Goal: Task Accomplishment & Management: Use online tool/utility

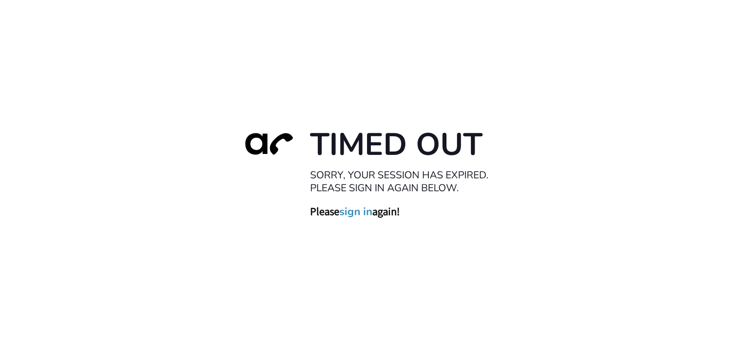
click at [352, 208] on link "sign in" at bounding box center [355, 211] width 33 height 13
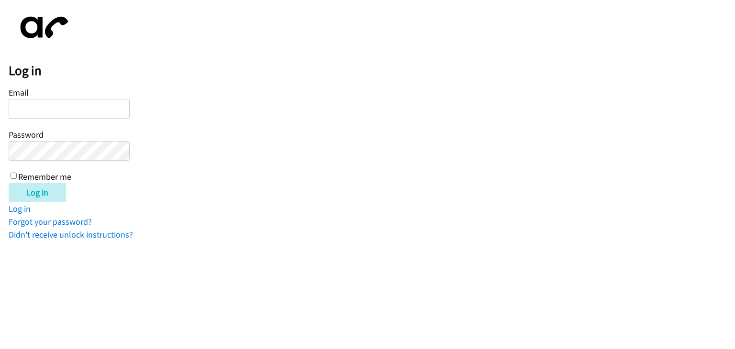
click at [60, 109] on input "Email" at bounding box center [69, 109] width 121 height 20
click at [24, 106] on input "Email" at bounding box center [69, 109] width 121 height 20
paste input "[PERSON_NAME][EMAIL_ADDRESS][DOMAIN_NAME]"
type input "angelo.tan@directit.com"
click at [11, 175] on input "Remember me" at bounding box center [14, 176] width 6 height 6
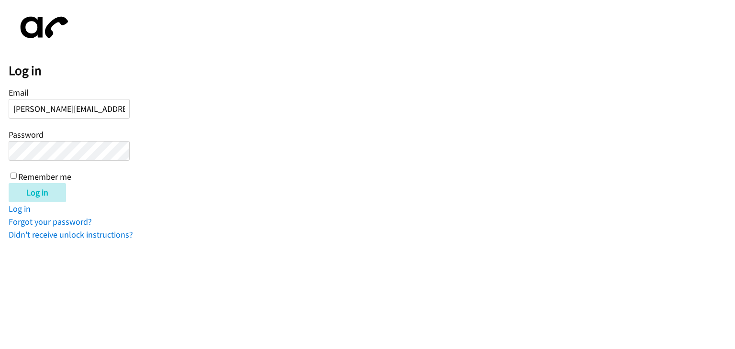
checkbox input "true"
click at [38, 193] on input "Log in" at bounding box center [37, 192] width 57 height 19
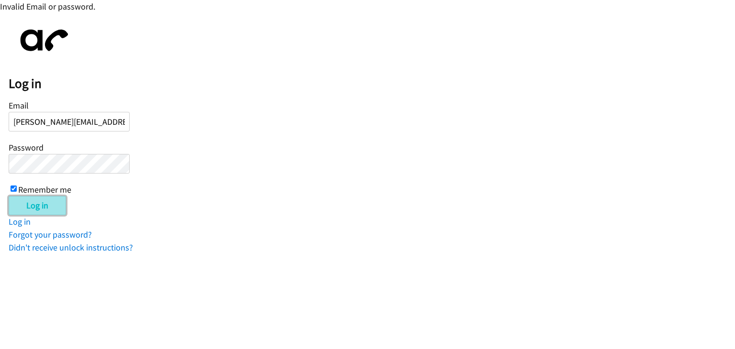
click at [33, 198] on input "Log in" at bounding box center [37, 205] width 57 height 19
click at [40, 202] on input "Log in" at bounding box center [37, 205] width 57 height 19
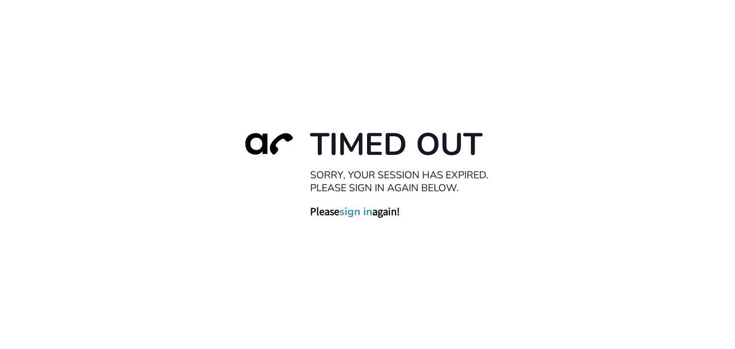
click at [361, 214] on link "sign in" at bounding box center [355, 211] width 33 height 13
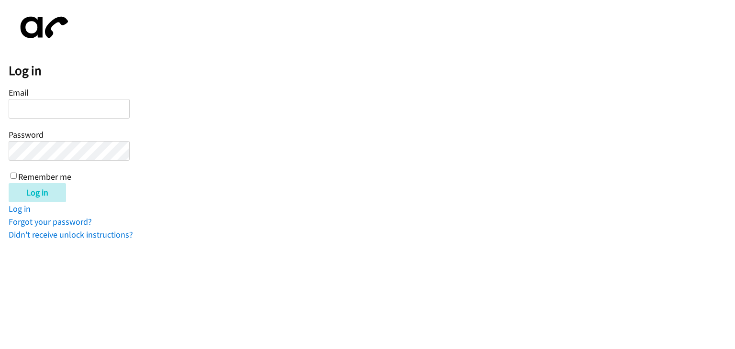
click at [72, 106] on input "Email" at bounding box center [69, 109] width 121 height 20
paste input "[PERSON_NAME][EMAIL_ADDRESS][DOMAIN_NAME]"
type input "[PERSON_NAME][EMAIL_ADDRESS][DOMAIN_NAME]"
click at [15, 174] on input "Remember me" at bounding box center [14, 176] width 6 height 6
checkbox input "true"
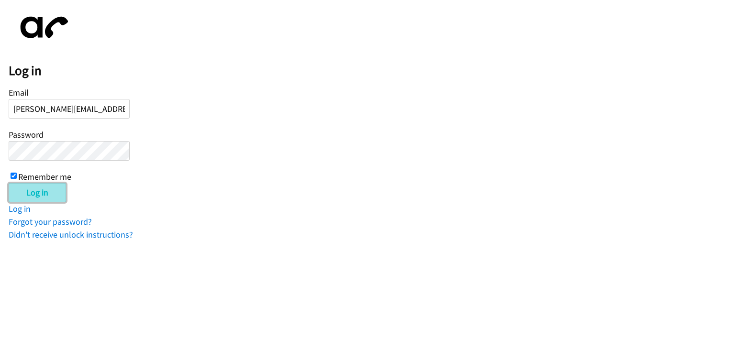
click at [25, 189] on input "Log in" at bounding box center [37, 192] width 57 height 19
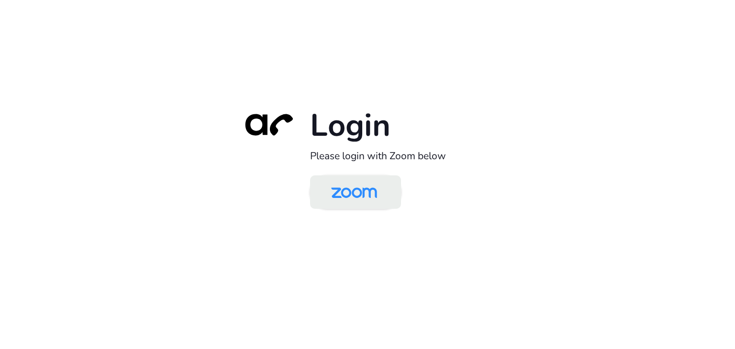
click at [363, 194] on img at bounding box center [354, 193] width 66 height 31
click at [366, 194] on img at bounding box center [354, 193] width 66 height 31
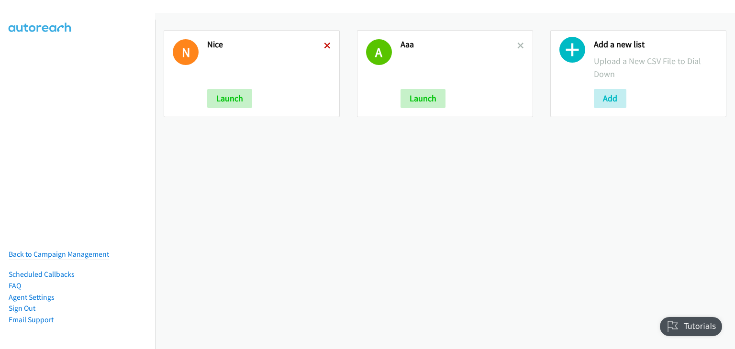
click at [327, 43] on icon at bounding box center [327, 46] width 7 height 7
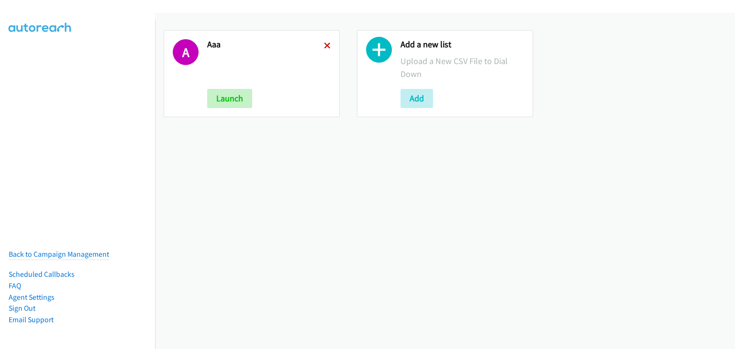
click at [324, 45] on icon at bounding box center [327, 46] width 7 height 7
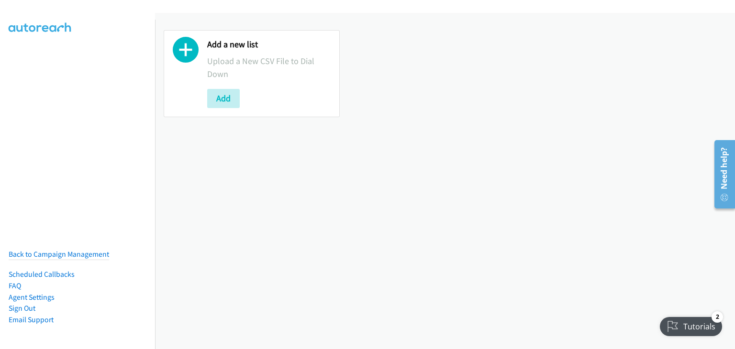
click at [182, 51] on icon at bounding box center [186, 52] width 26 height 26
click at [222, 100] on button "Add" at bounding box center [223, 98] width 33 height 19
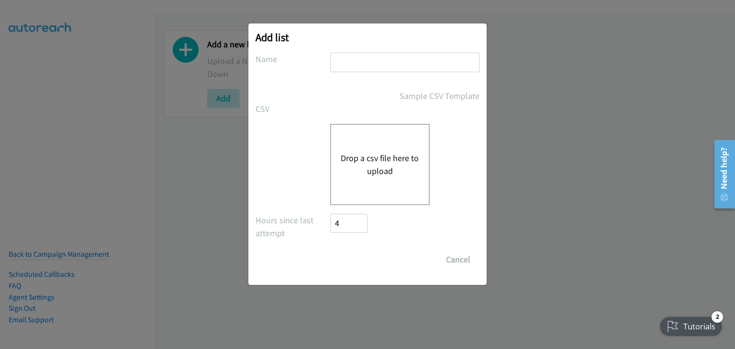
click at [394, 176] on button "Drop a csv file here to upload" at bounding box center [380, 165] width 78 height 26
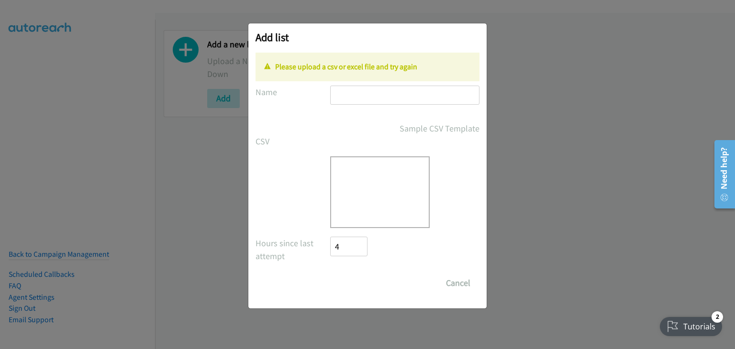
click at [364, 90] on input "text" at bounding box center [404, 96] width 149 height 20
type input "Lenovo"
click at [330, 274] on input "Save List" at bounding box center [339, 279] width 18 height 10
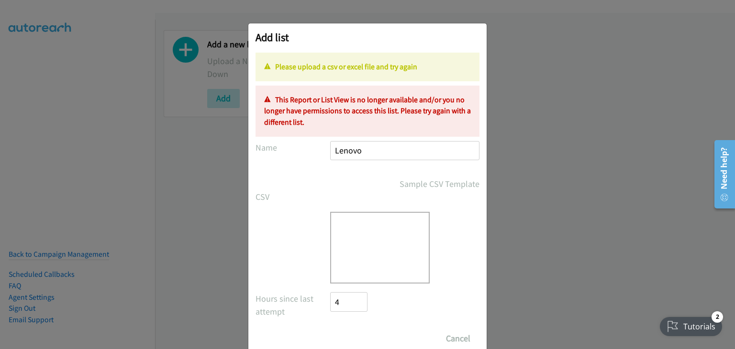
click at [373, 153] on input "Lenovo" at bounding box center [404, 151] width 149 height 20
click at [371, 253] on div "Drop a csv file here to upload" at bounding box center [380, 248] width 100 height 72
click at [332, 239] on div "Drop a csv file here to upload" at bounding box center [380, 248] width 100 height 72
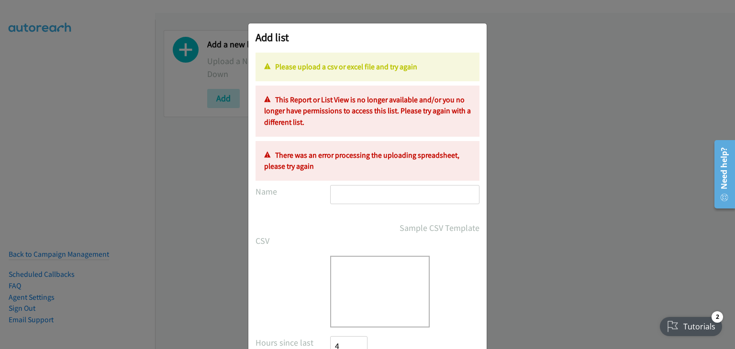
scroll to position [73, 0]
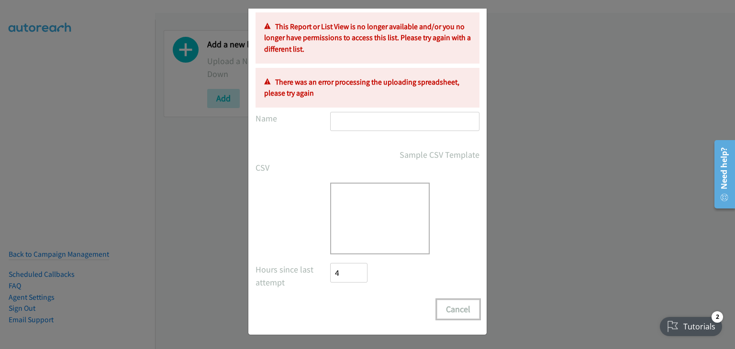
drag, startPoint x: 467, startPoint y: 304, endPoint x: 485, endPoint y: 297, distance: 18.9
click at [467, 304] on button "Cancel" at bounding box center [458, 309] width 43 height 19
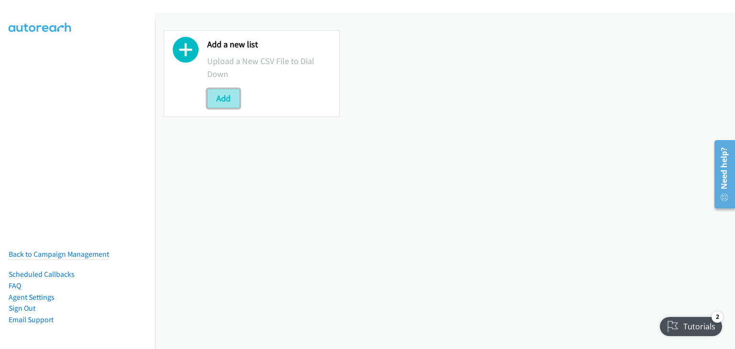
click at [232, 98] on button "Add" at bounding box center [223, 98] width 33 height 19
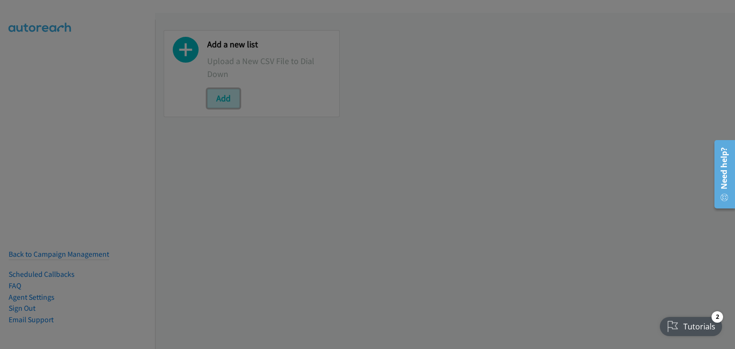
scroll to position [0, 0]
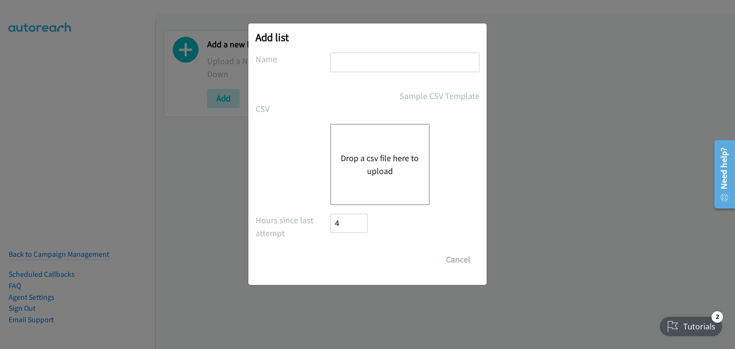
click at [648, 208] on div "Add list No phone fields were returned for that Report or List View Please uplo…" at bounding box center [367, 179] width 735 height 341
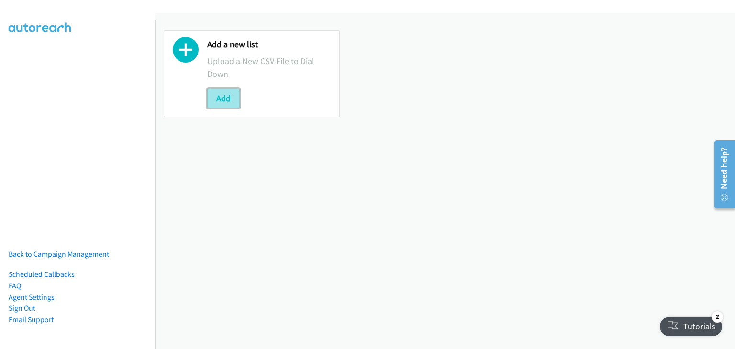
click at [224, 94] on button "Add" at bounding box center [223, 98] width 33 height 19
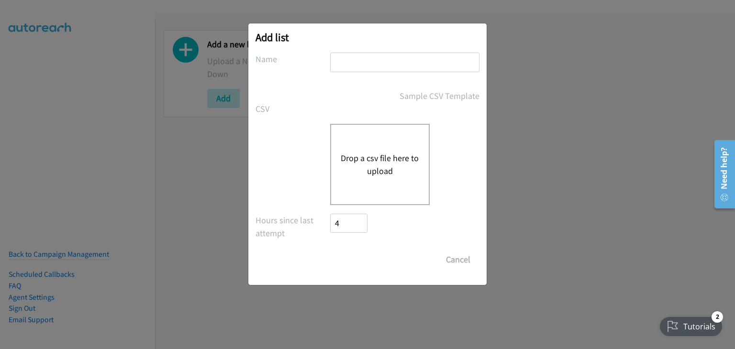
click at [359, 160] on button "Drop a csv file here to upload" at bounding box center [380, 165] width 78 height 26
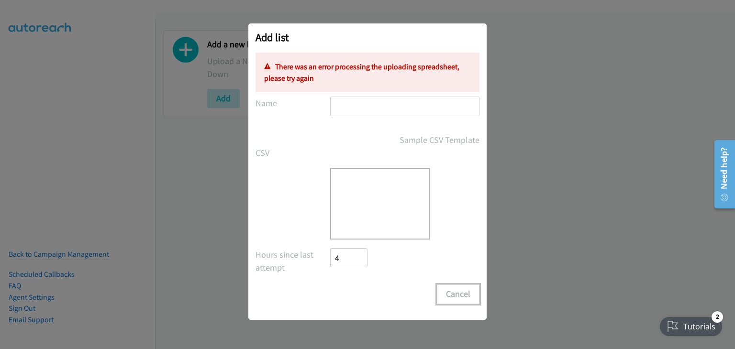
click at [465, 293] on button "Cancel" at bounding box center [458, 294] width 43 height 19
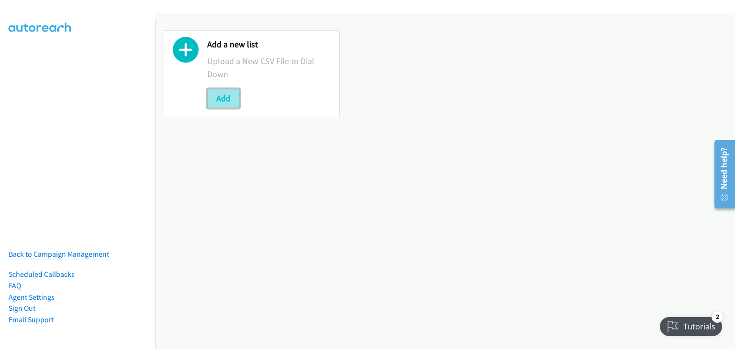
click at [225, 103] on button "Add" at bounding box center [223, 98] width 33 height 19
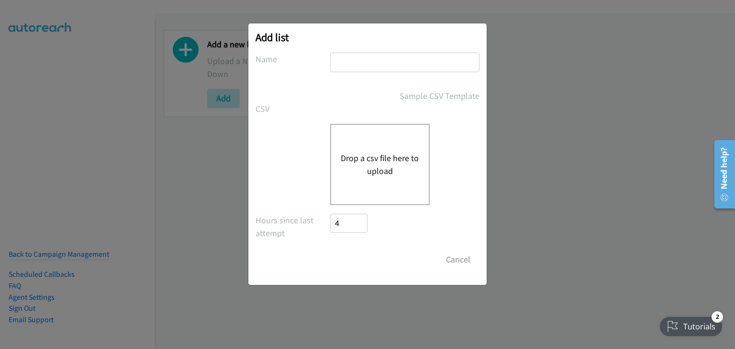
click at [406, 168] on button "Drop a csv file here to upload" at bounding box center [380, 165] width 78 height 26
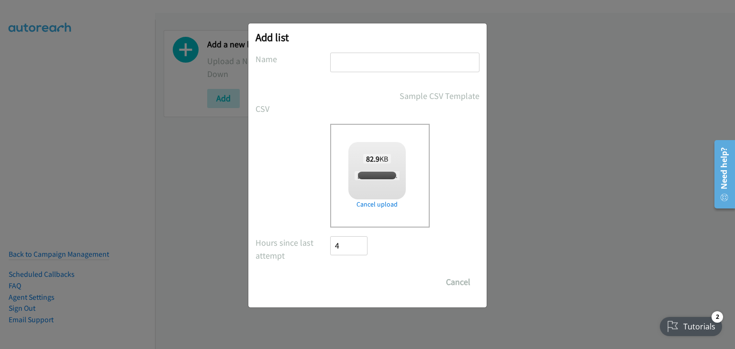
checkbox input "true"
click at [369, 62] on input "text" at bounding box center [404, 63] width 149 height 20
type input "AA"
click at [372, 283] on input "Save List" at bounding box center [355, 282] width 50 height 19
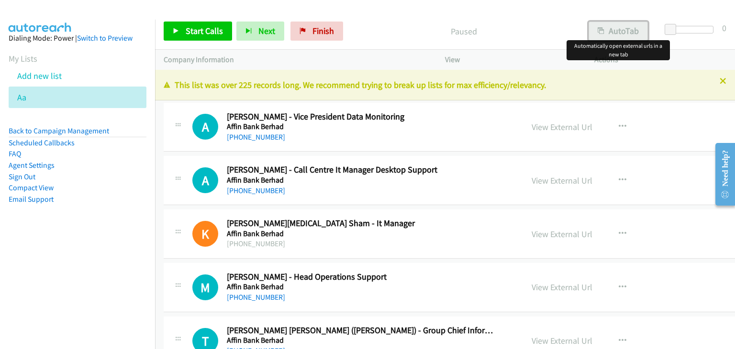
click at [636, 29] on button "AutoTab" at bounding box center [618, 31] width 59 height 19
click at [201, 28] on span "Start Calls" at bounding box center [204, 30] width 37 height 11
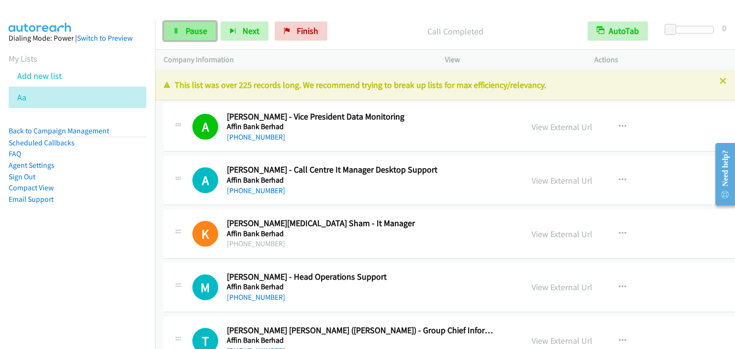
click at [200, 29] on span "Pause" at bounding box center [197, 30] width 22 height 11
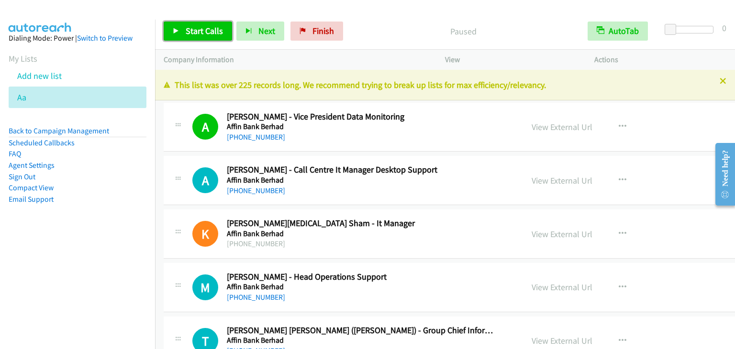
click at [215, 32] on span "Start Calls" at bounding box center [204, 30] width 37 height 11
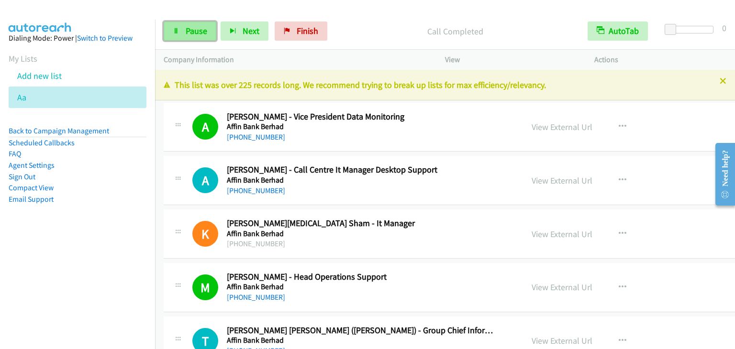
click at [187, 30] on span "Pause" at bounding box center [197, 30] width 22 height 11
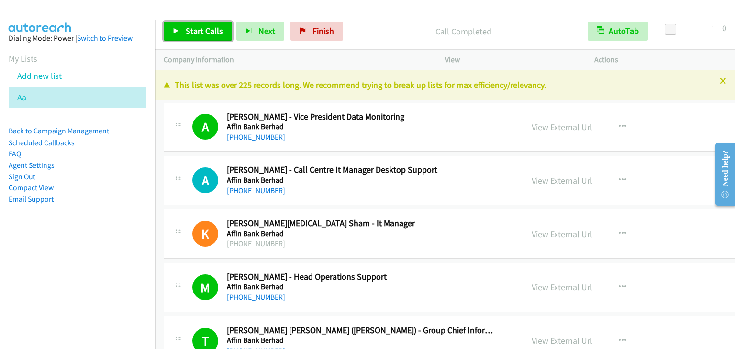
click at [201, 30] on span "Start Calls" at bounding box center [204, 30] width 37 height 11
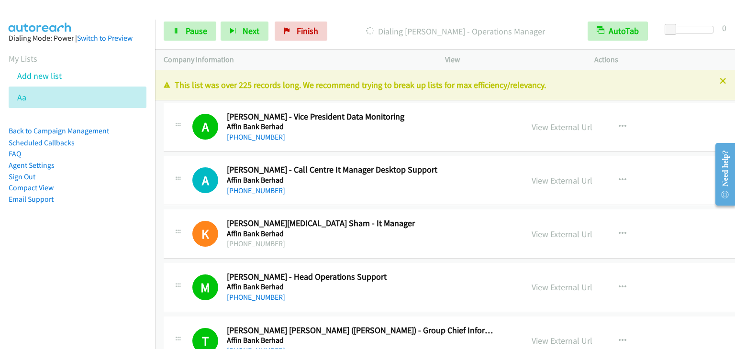
click at [69, 274] on nav "Dialing Mode: Power | Switch to Preview My Lists Add new list Aa Back to Campai…" at bounding box center [78, 194] width 156 height 349
click at [195, 41] on div "Start Calls Pause Next Finish Dialing Margaret Mary Loke - Operations Manager A…" at bounding box center [445, 31] width 580 height 37
click at [197, 31] on span "Pause" at bounding box center [197, 30] width 22 height 11
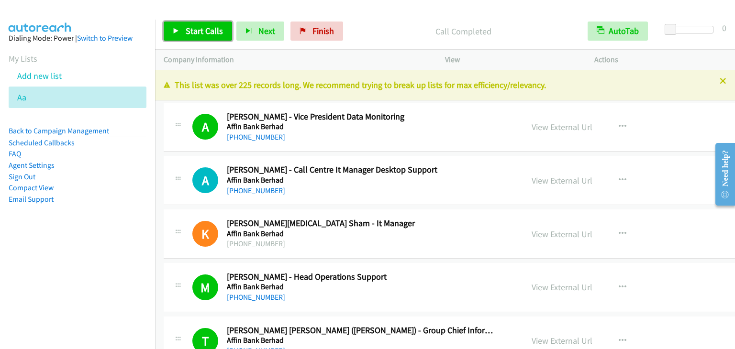
click at [202, 34] on span "Start Calls" at bounding box center [204, 30] width 37 height 11
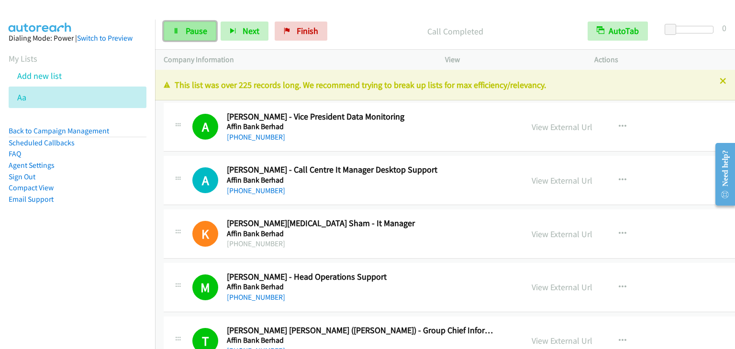
click at [203, 33] on span "Pause" at bounding box center [197, 30] width 22 height 11
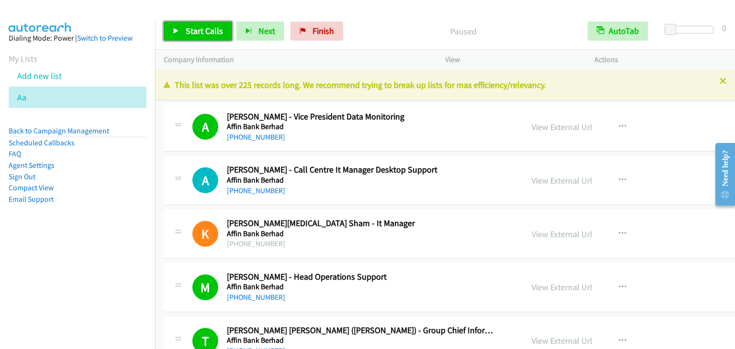
click at [203, 33] on span "Start Calls" at bounding box center [204, 30] width 37 height 11
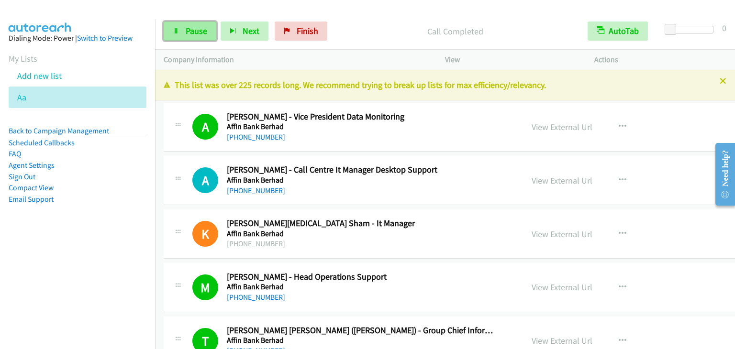
click at [203, 38] on link "Pause" at bounding box center [190, 31] width 53 height 19
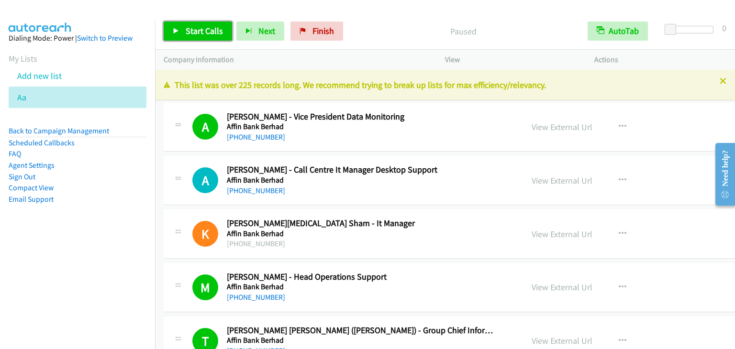
click at [204, 38] on link "Start Calls" at bounding box center [198, 31] width 68 height 19
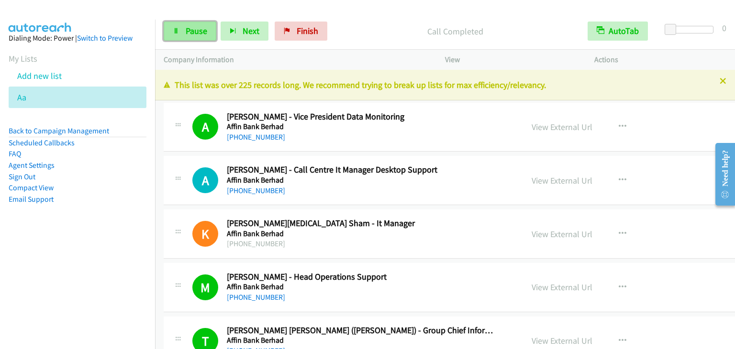
click at [197, 30] on span "Pause" at bounding box center [197, 30] width 22 height 11
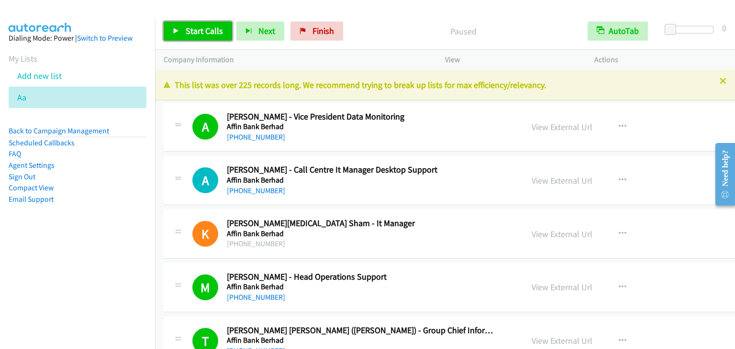
click at [197, 30] on span "Start Calls" at bounding box center [204, 30] width 37 height 11
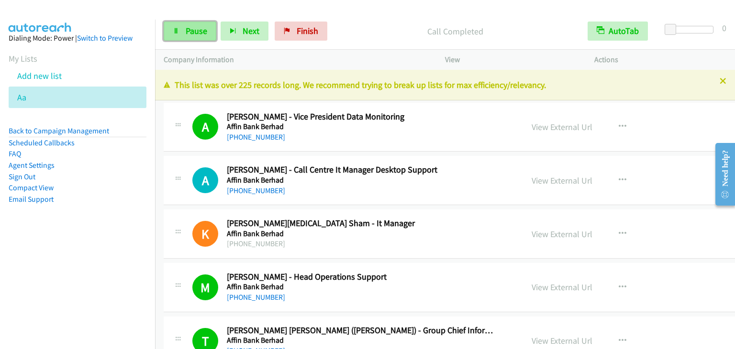
click at [202, 36] on span "Pause" at bounding box center [197, 30] width 22 height 11
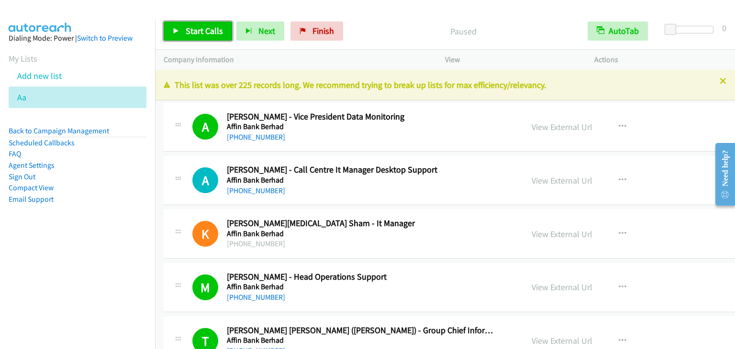
click at [202, 36] on span "Start Calls" at bounding box center [204, 30] width 37 height 11
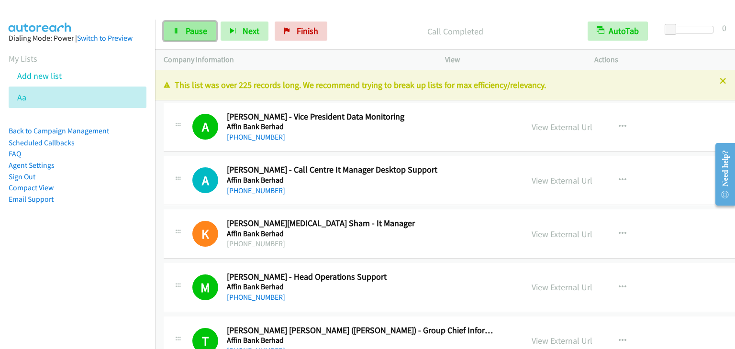
click at [193, 31] on span "Pause" at bounding box center [197, 30] width 22 height 11
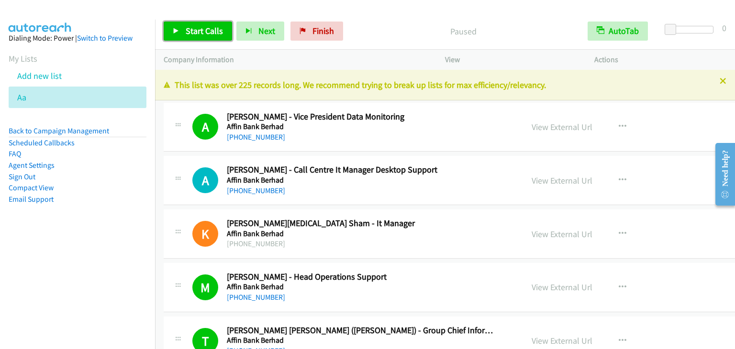
click at [193, 31] on span "Start Calls" at bounding box center [204, 30] width 37 height 11
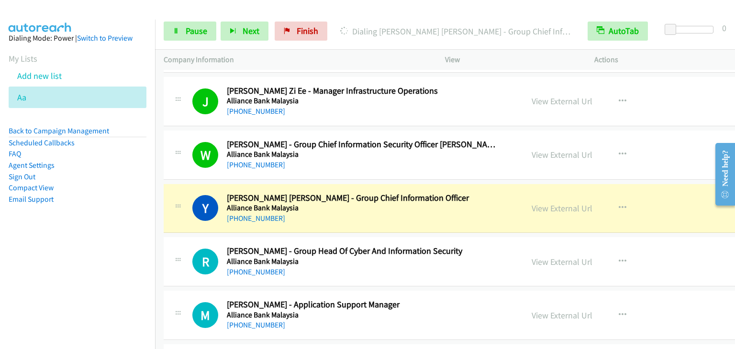
scroll to position [1675, 0]
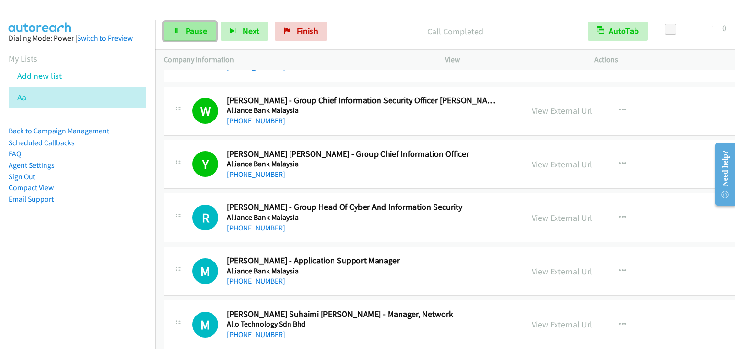
click at [189, 29] on span "Pause" at bounding box center [197, 30] width 22 height 11
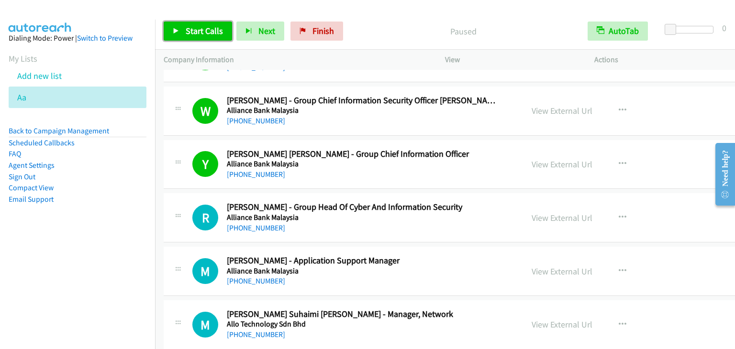
click at [193, 33] on span "Start Calls" at bounding box center [204, 30] width 37 height 11
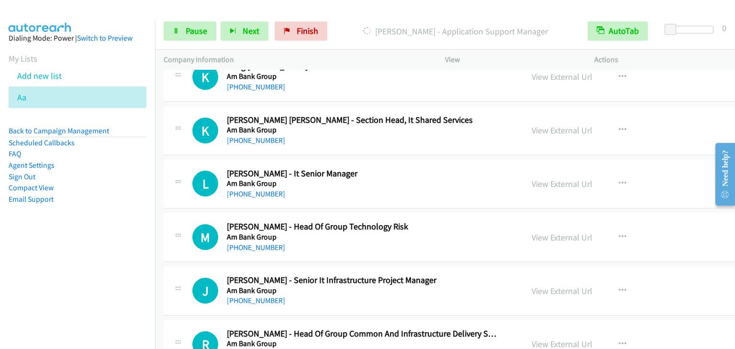
scroll to position [2537, 0]
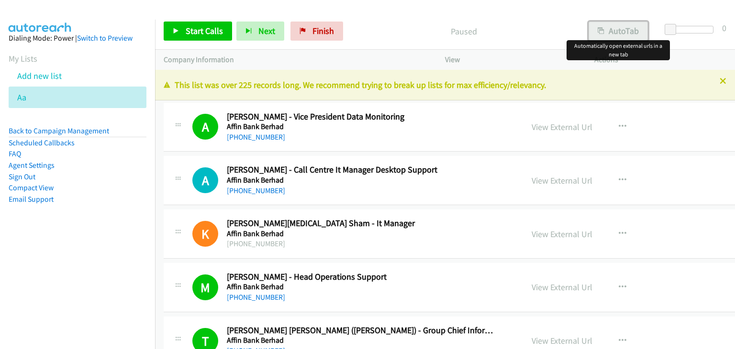
click at [617, 32] on button "AutoTab" at bounding box center [618, 31] width 59 height 19
click at [518, 38] on div "Paused" at bounding box center [463, 31] width 232 height 19
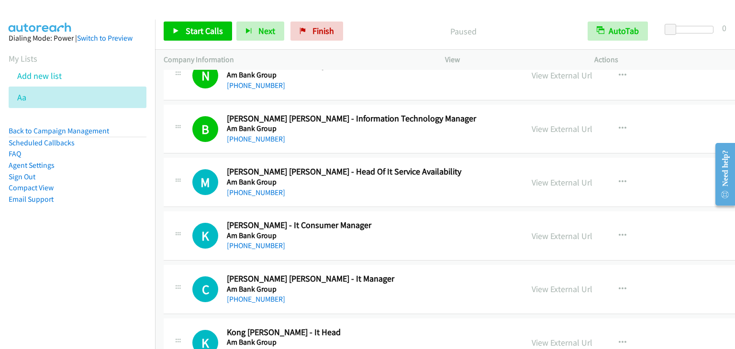
scroll to position [2250, 0]
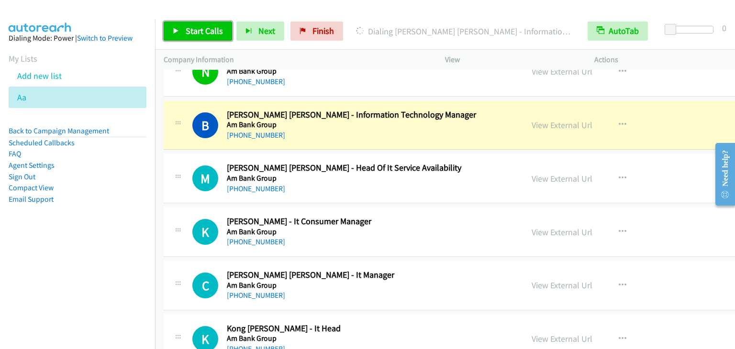
click at [178, 30] on icon at bounding box center [176, 31] width 7 height 7
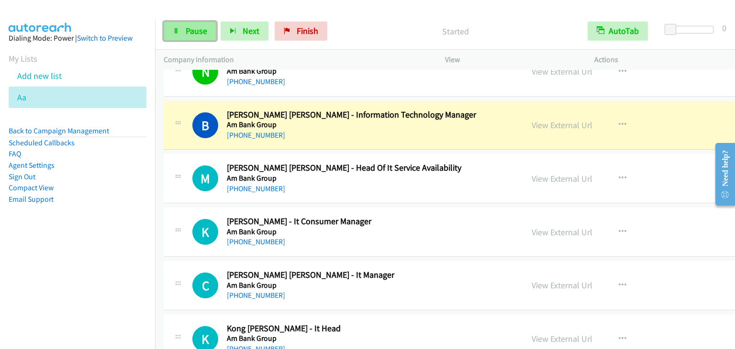
click at [200, 30] on span "Pause" at bounding box center [197, 30] width 22 height 11
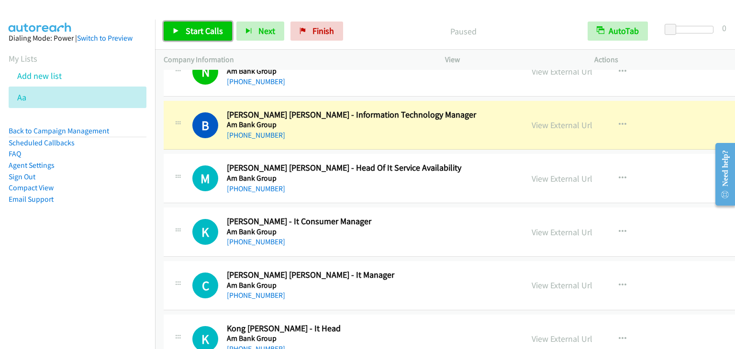
click at [201, 27] on span "Start Calls" at bounding box center [204, 30] width 37 height 11
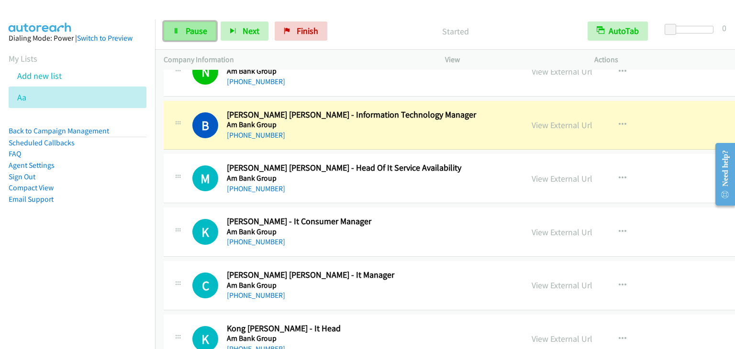
click at [197, 33] on span "Pause" at bounding box center [197, 30] width 22 height 11
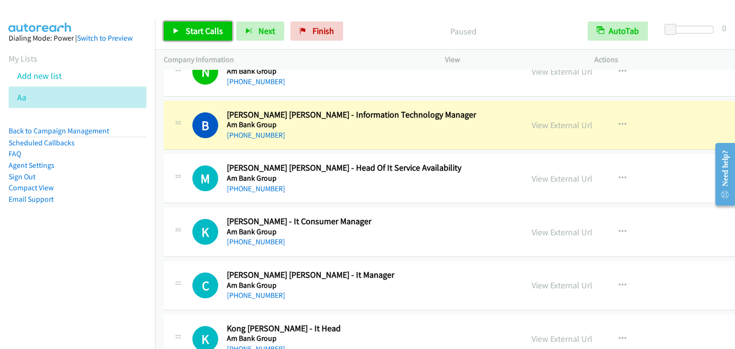
click at [197, 33] on span "Start Calls" at bounding box center [204, 30] width 37 height 11
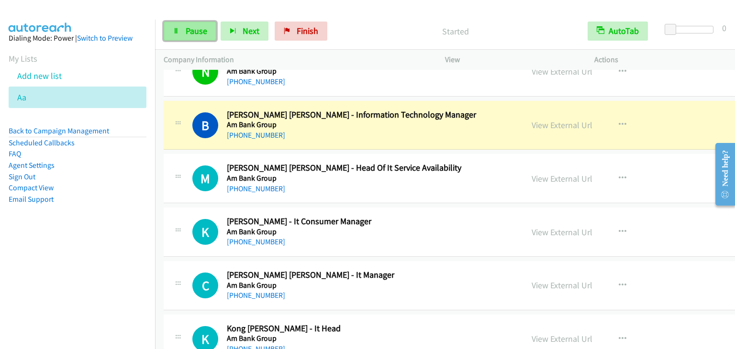
click at [198, 27] on span "Pause" at bounding box center [197, 30] width 22 height 11
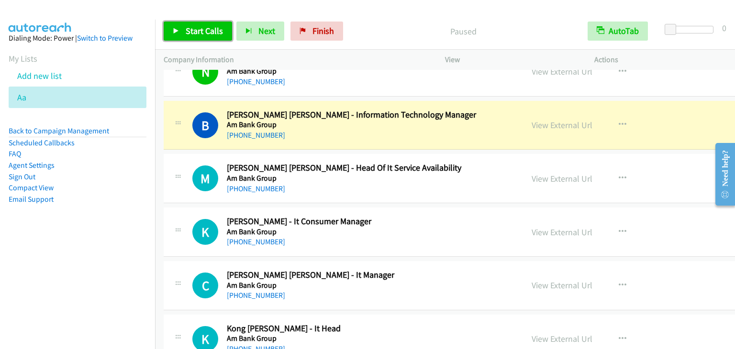
click at [198, 27] on span "Start Calls" at bounding box center [204, 30] width 37 height 11
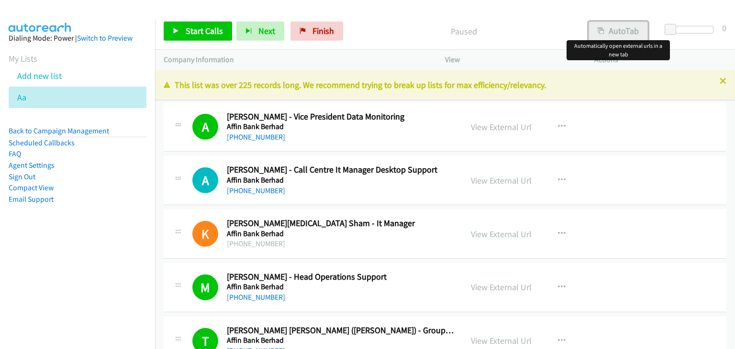
click at [626, 0] on div "Start Calls Pause Next Finish Paused AutoTab AutoTab 0 Company Information Info…" at bounding box center [367, 0] width 735 height 0
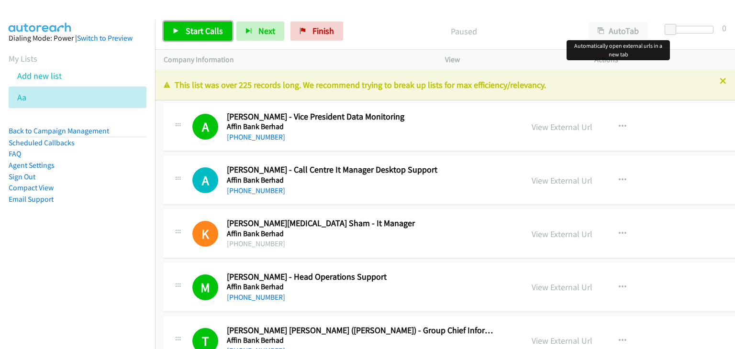
click at [201, 33] on span "Start Calls" at bounding box center [204, 30] width 37 height 11
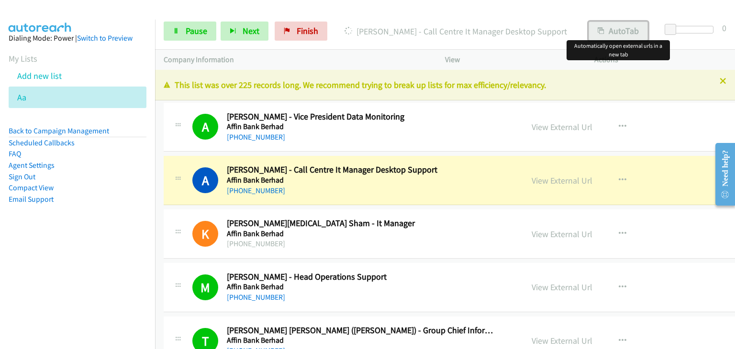
click at [616, 31] on button "AutoTab" at bounding box center [618, 31] width 59 height 19
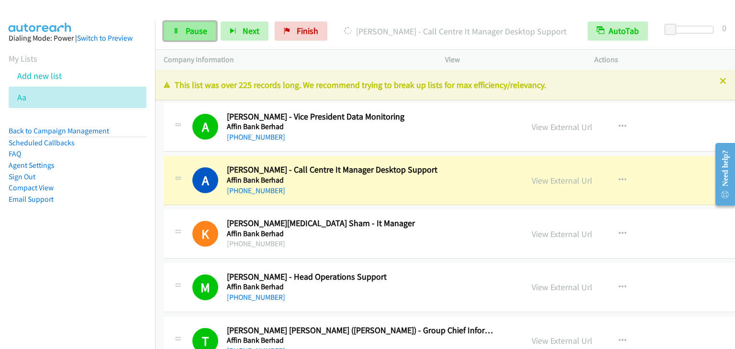
click at [190, 31] on span "Pause" at bounding box center [197, 30] width 22 height 11
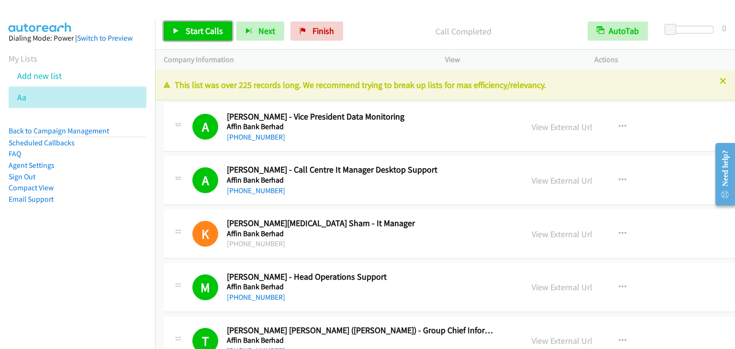
click at [204, 28] on span "Start Calls" at bounding box center [204, 30] width 37 height 11
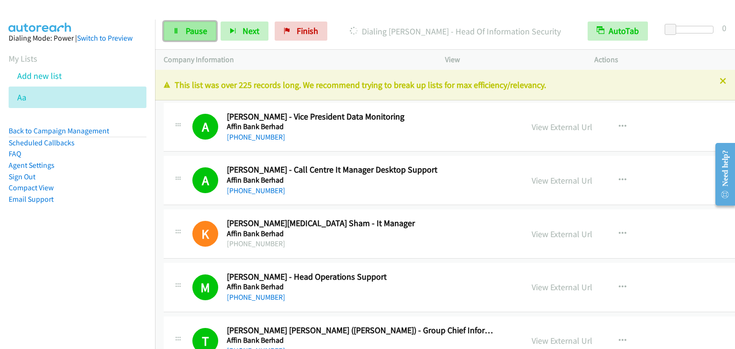
click at [195, 34] on span "Pause" at bounding box center [197, 30] width 22 height 11
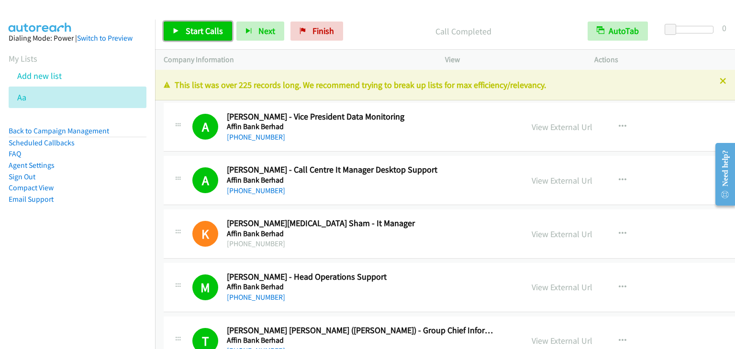
click at [200, 33] on span "Start Calls" at bounding box center [204, 30] width 37 height 11
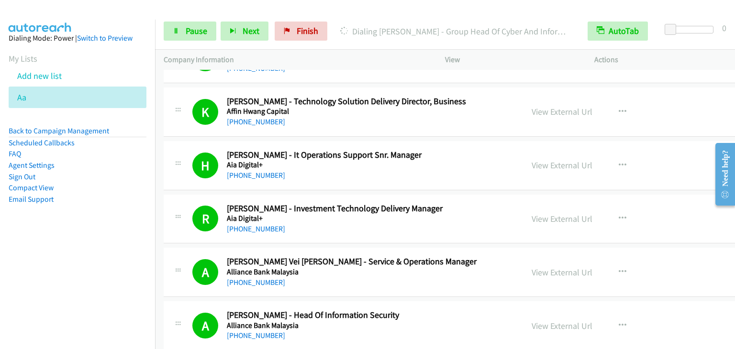
scroll to position [1244, 0]
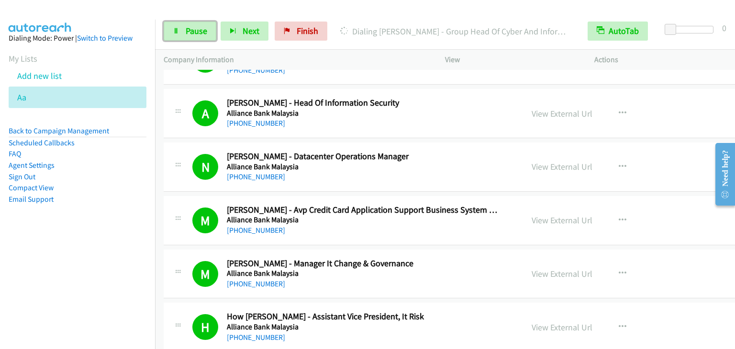
drag, startPoint x: 183, startPoint y: 33, endPoint x: 167, endPoint y: 1, distance: 35.8
click at [182, 31] on link "Pause" at bounding box center [190, 31] width 53 height 19
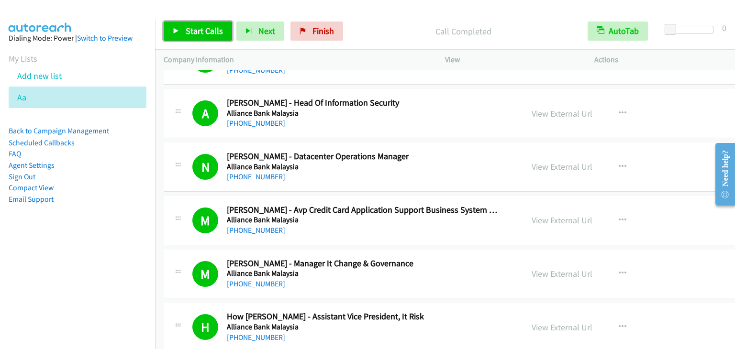
click at [174, 28] on icon at bounding box center [176, 31] width 7 height 7
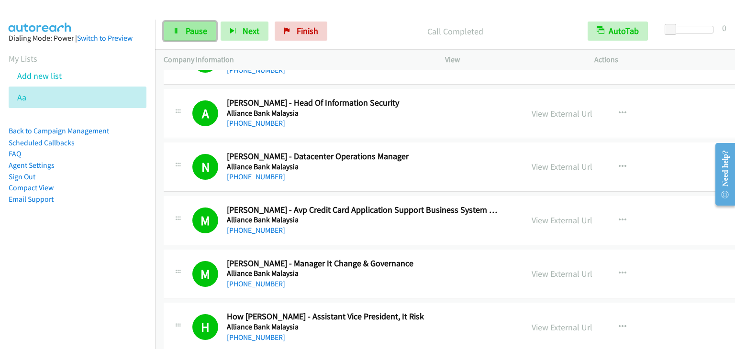
click at [183, 33] on link "Pause" at bounding box center [190, 31] width 53 height 19
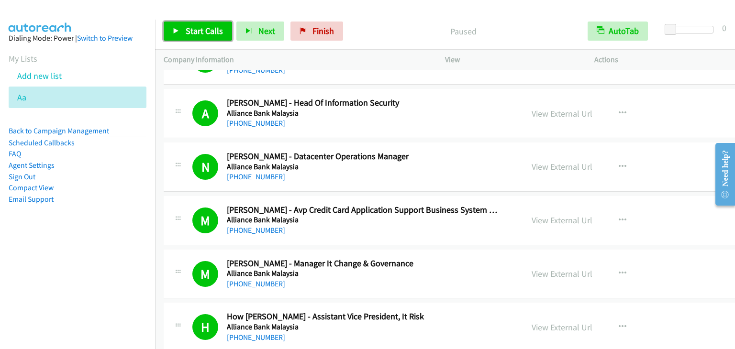
click at [183, 33] on link "Start Calls" at bounding box center [198, 31] width 68 height 19
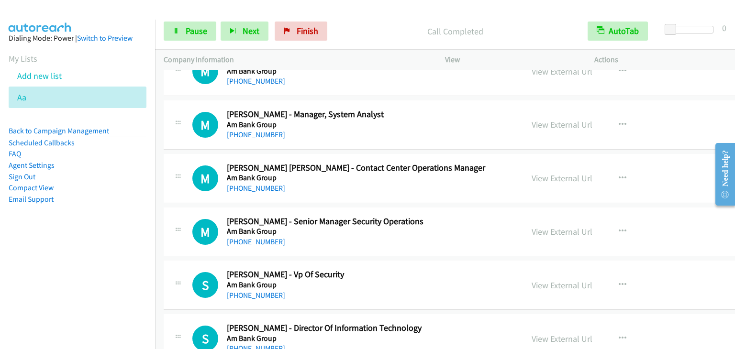
scroll to position [3063, 0]
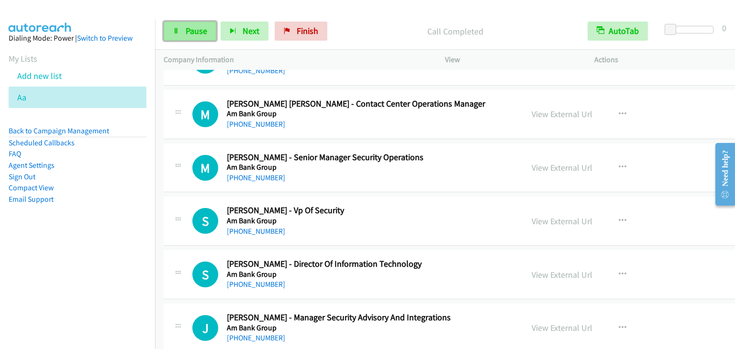
click at [179, 26] on link "Pause" at bounding box center [190, 31] width 53 height 19
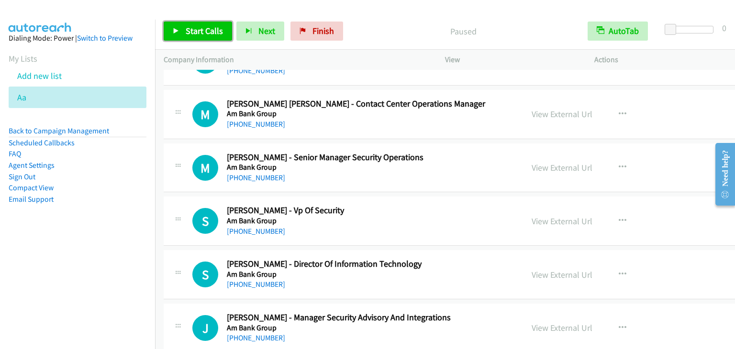
click at [179, 26] on link "Start Calls" at bounding box center [198, 31] width 68 height 19
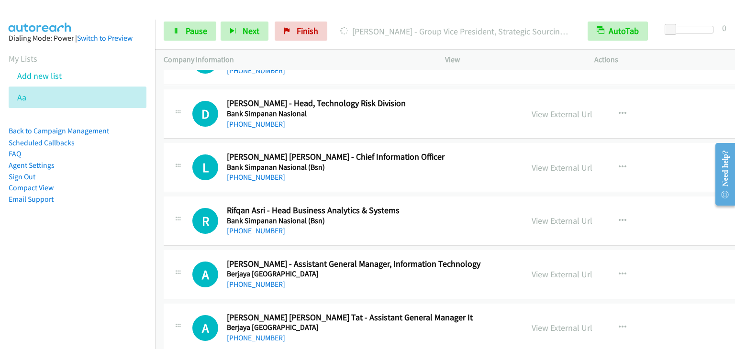
scroll to position [4020, 0]
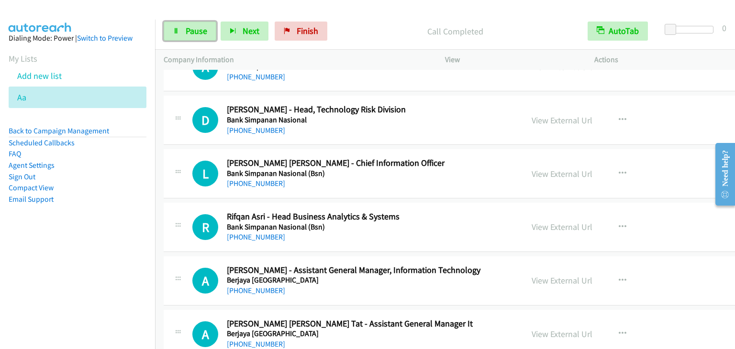
click at [179, 28] on link "Pause" at bounding box center [190, 31] width 53 height 19
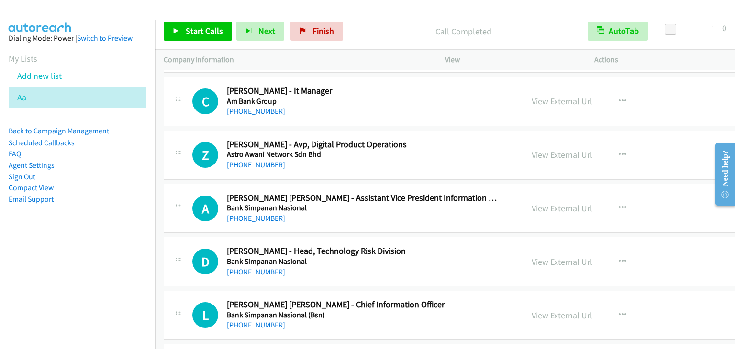
scroll to position [3877, 0]
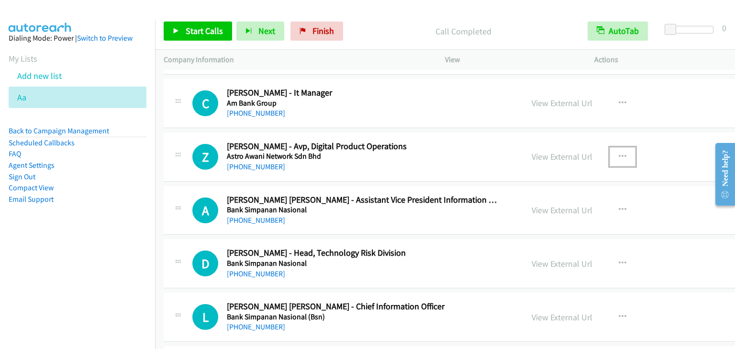
click at [619, 153] on icon "button" at bounding box center [623, 157] width 8 height 8
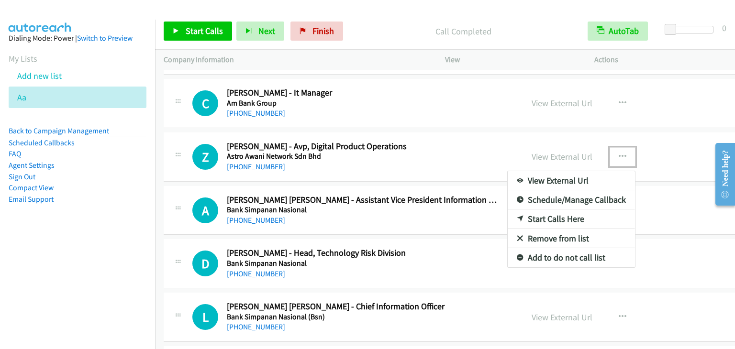
click at [508, 210] on link "Start Calls Here" at bounding box center [571, 219] width 127 height 19
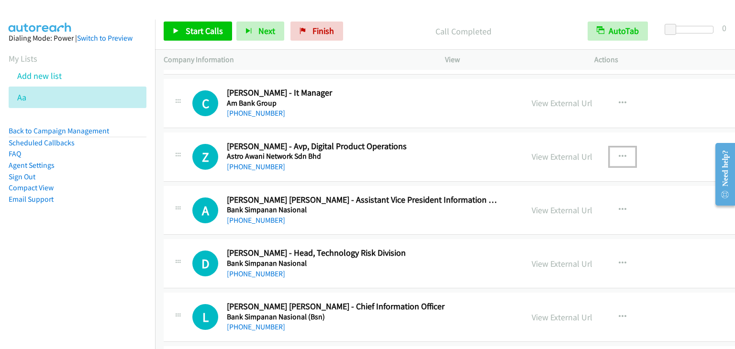
click at [619, 153] on icon "button" at bounding box center [623, 157] width 8 height 8
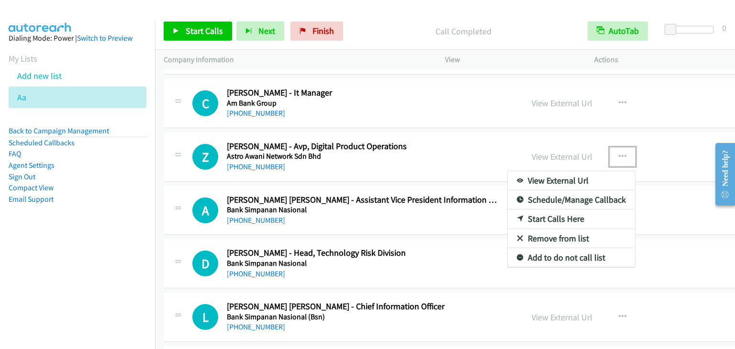
click at [508, 213] on link "Start Calls Here" at bounding box center [571, 219] width 127 height 19
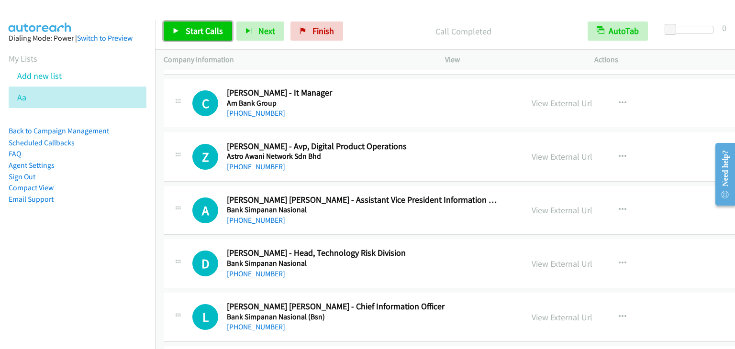
click at [216, 29] on span "Start Calls" at bounding box center [204, 30] width 37 height 11
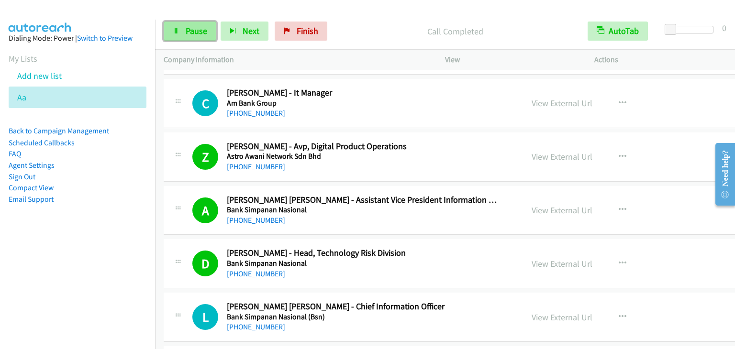
click at [196, 34] on span "Pause" at bounding box center [197, 30] width 22 height 11
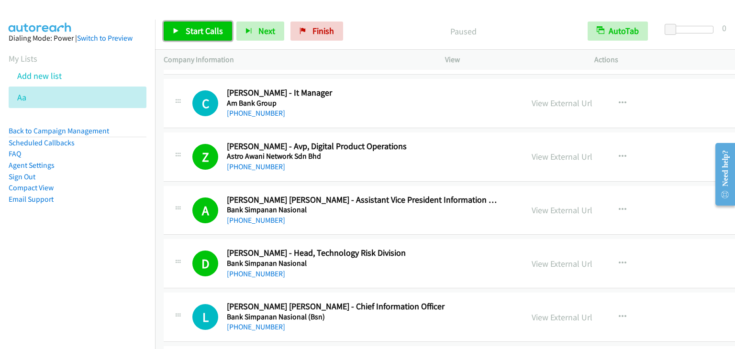
click at [195, 33] on span "Start Calls" at bounding box center [204, 30] width 37 height 11
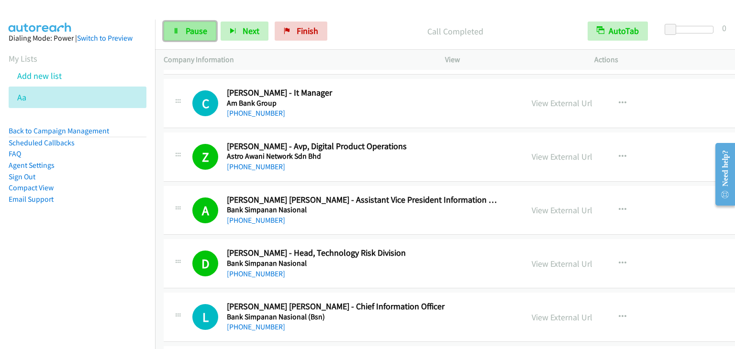
click at [190, 33] on span "Pause" at bounding box center [197, 30] width 22 height 11
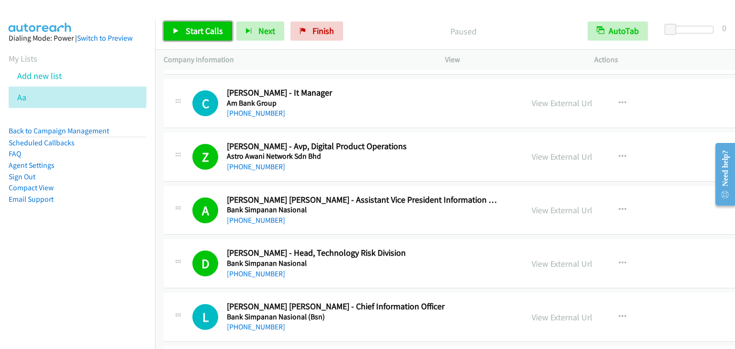
click at [190, 33] on span "Start Calls" at bounding box center [204, 30] width 37 height 11
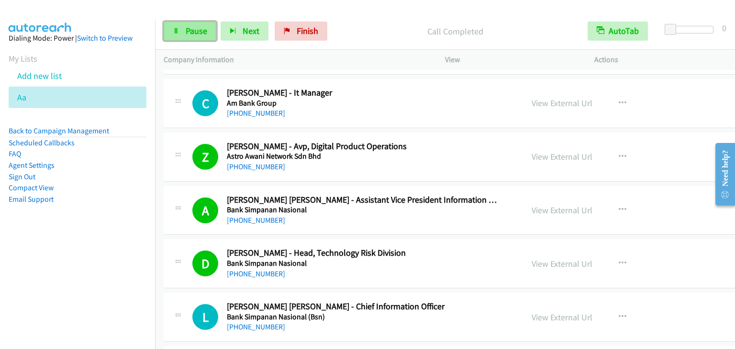
click at [192, 31] on span "Pause" at bounding box center [197, 30] width 22 height 11
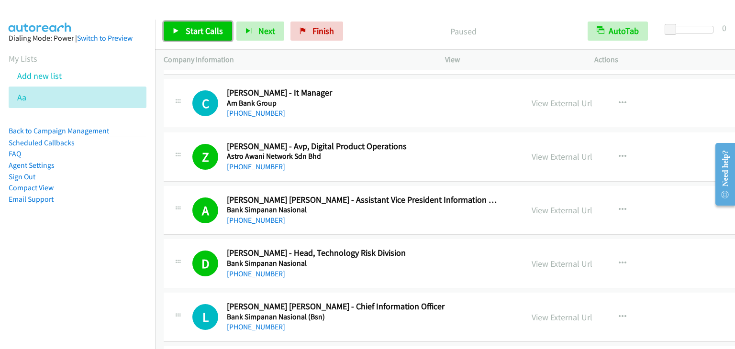
click at [191, 29] on span "Start Calls" at bounding box center [204, 30] width 37 height 11
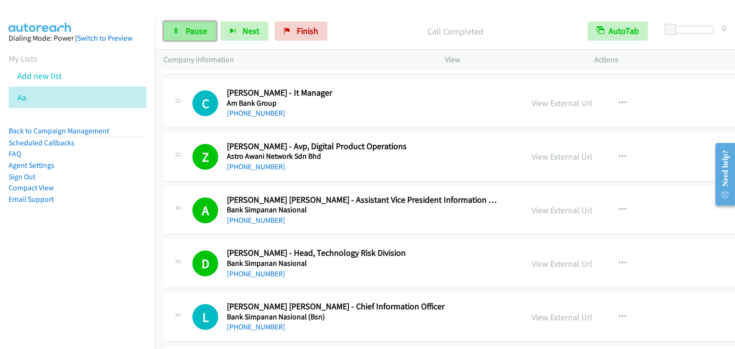
click at [194, 31] on span "Pause" at bounding box center [197, 30] width 22 height 11
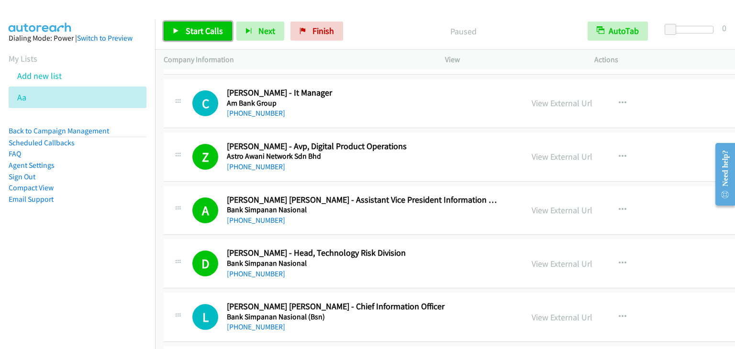
click at [194, 31] on span "Start Calls" at bounding box center [204, 30] width 37 height 11
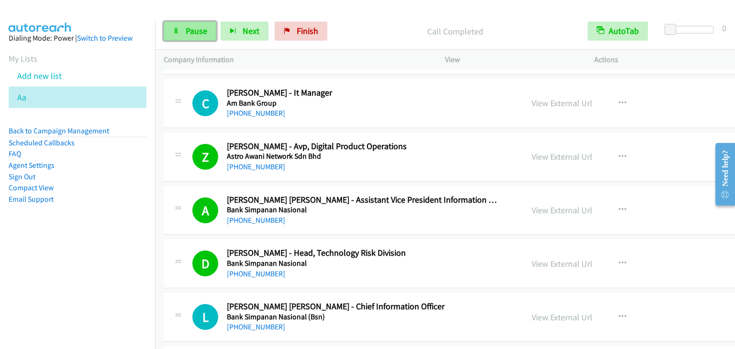
click at [193, 29] on span "Pause" at bounding box center [197, 30] width 22 height 11
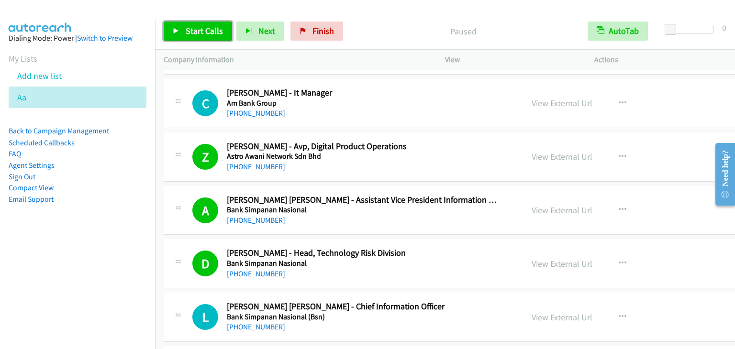
click at [193, 29] on span "Start Calls" at bounding box center [204, 30] width 37 height 11
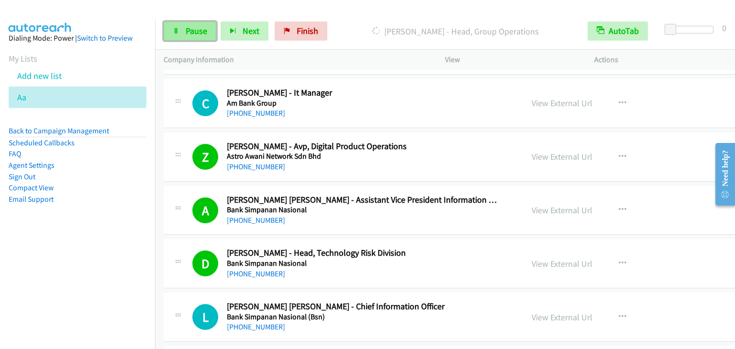
click at [190, 29] on span "Pause" at bounding box center [197, 30] width 22 height 11
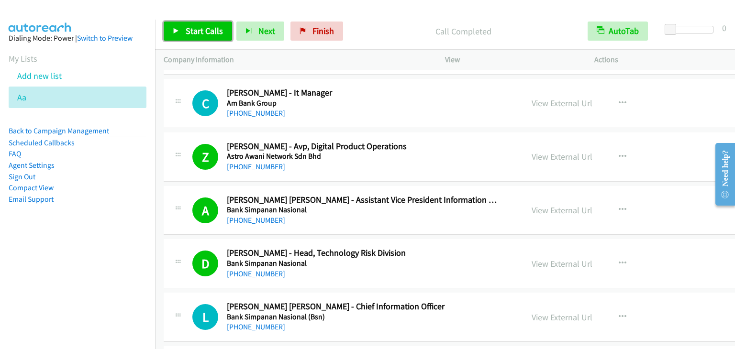
click at [205, 33] on span "Start Calls" at bounding box center [204, 30] width 37 height 11
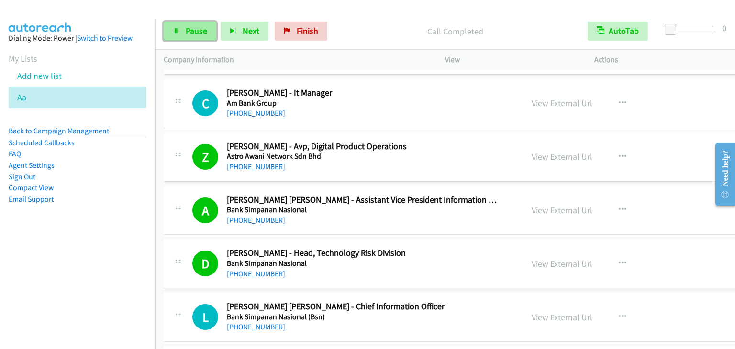
click at [184, 28] on link "Pause" at bounding box center [190, 31] width 53 height 19
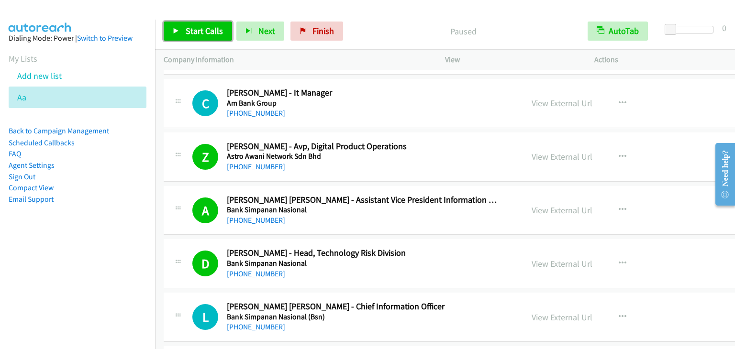
click at [186, 28] on span "Start Calls" at bounding box center [204, 30] width 37 height 11
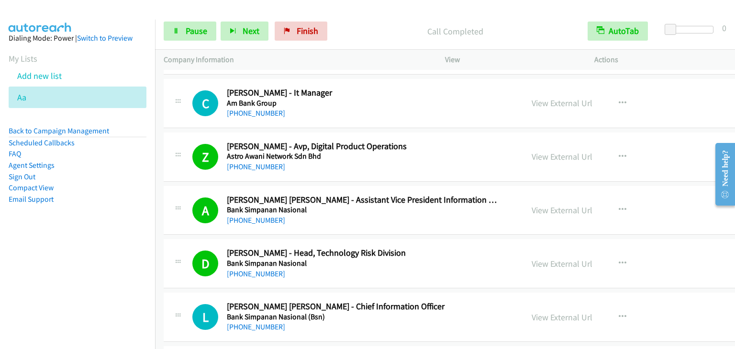
click at [404, 26] on p "Call Completed" at bounding box center [455, 31] width 230 height 13
click at [406, 22] on div "Call Completed" at bounding box center [455, 31] width 247 height 19
click at [200, 33] on span "Pause" at bounding box center [197, 30] width 22 height 11
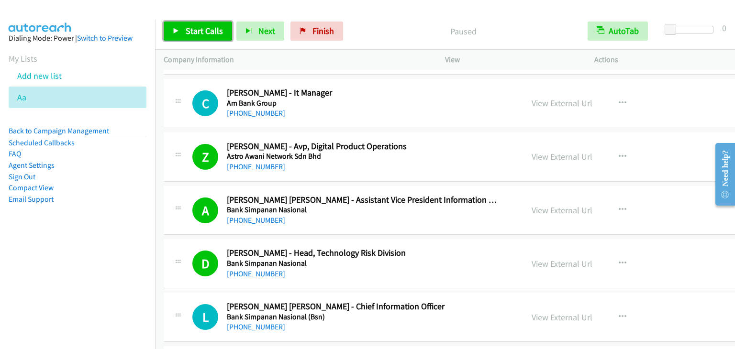
click at [200, 33] on span "Start Calls" at bounding box center [204, 30] width 37 height 11
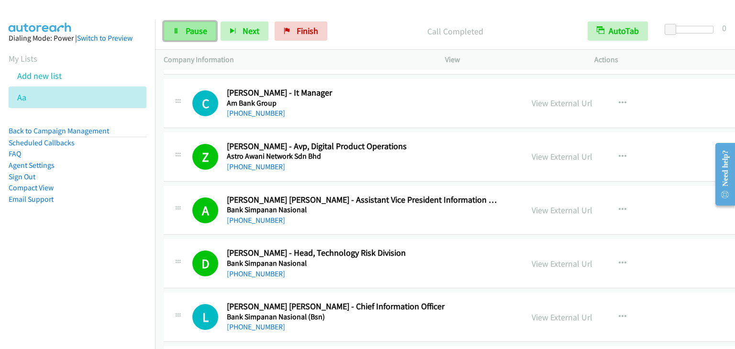
click at [191, 34] on span "Pause" at bounding box center [197, 30] width 22 height 11
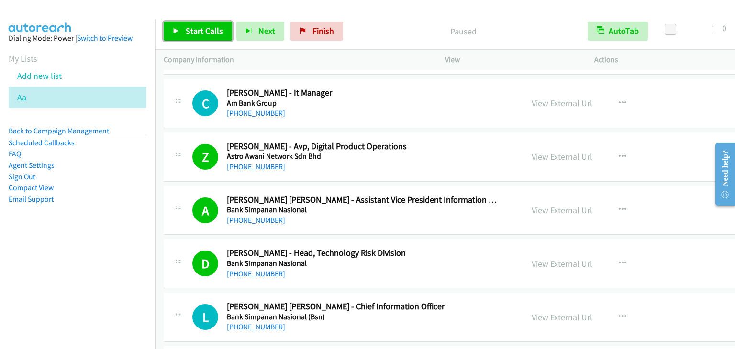
click at [191, 34] on span "Start Calls" at bounding box center [204, 30] width 37 height 11
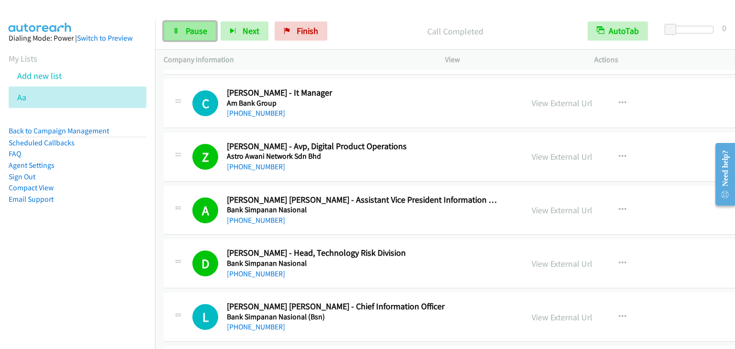
click at [197, 36] on span "Pause" at bounding box center [197, 30] width 22 height 11
